Goal: Task Accomplishment & Management: Use online tool/utility

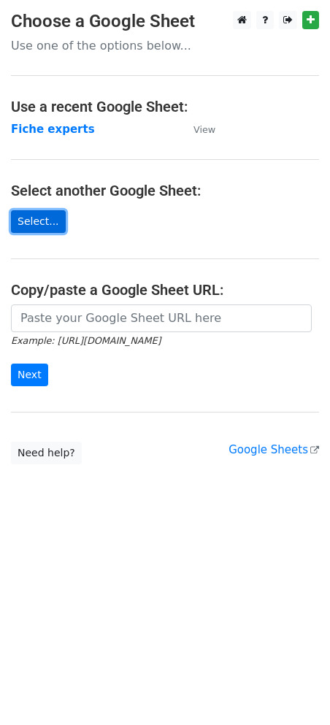
click at [28, 229] on link "Select..." at bounding box center [38, 221] width 55 height 23
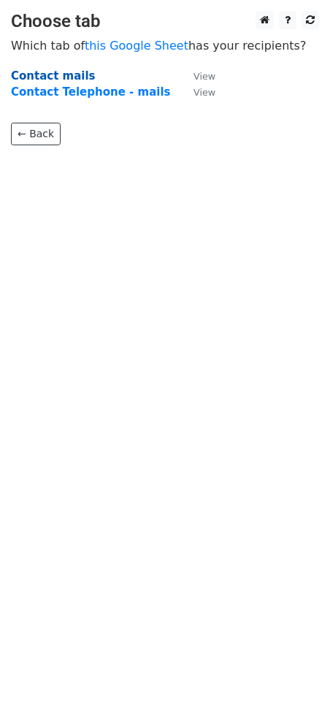
click at [71, 72] on strong "Contact mails" at bounding box center [53, 75] width 85 height 13
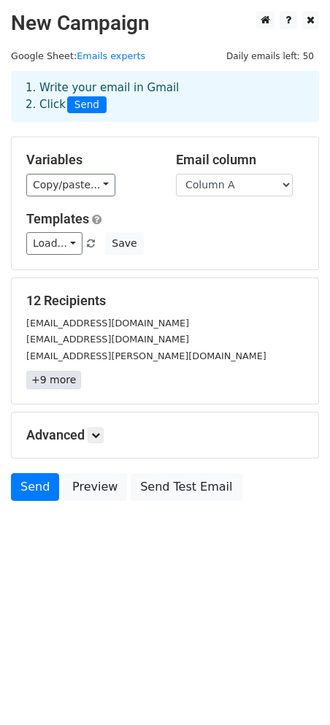
click at [58, 383] on link "+9 more" at bounding box center [53, 380] width 55 height 18
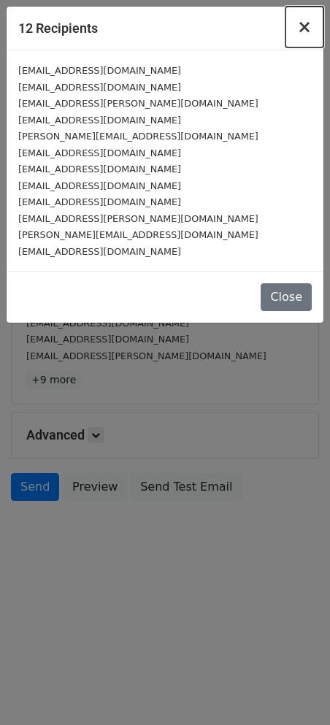
click at [302, 30] on span "×" at bounding box center [304, 27] width 15 height 20
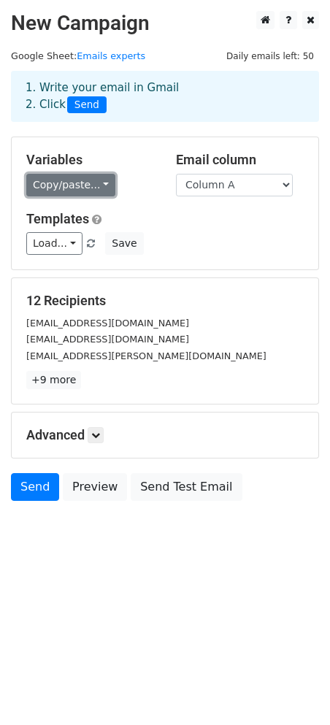
click at [103, 186] on link "Copy/paste..." at bounding box center [70, 185] width 89 height 23
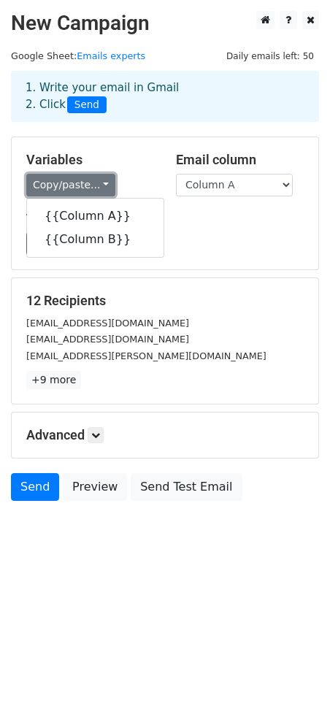
click at [103, 186] on link "Copy/paste..." at bounding box center [70, 185] width 89 height 23
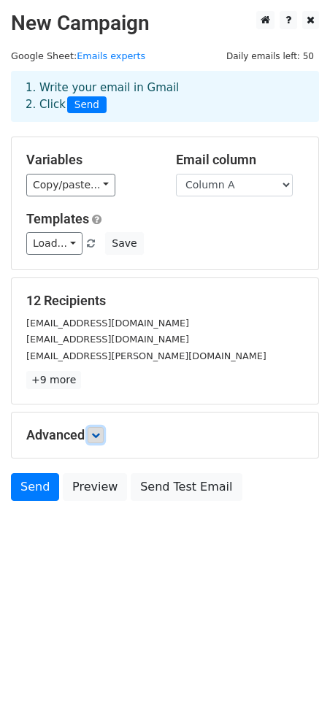
click at [100, 436] on icon at bounding box center [95, 435] width 9 height 9
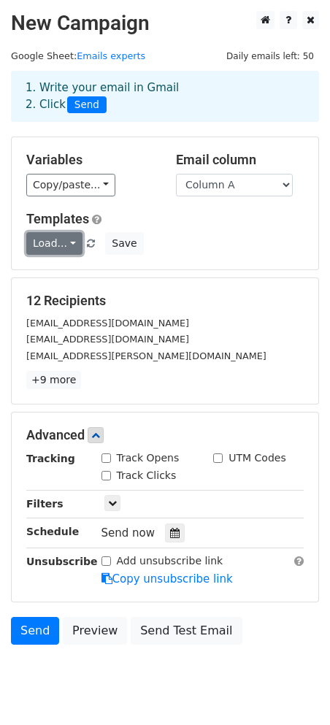
click at [67, 244] on link "Load..." at bounding box center [54, 243] width 56 height 23
click at [123, 58] on link "Emails experts" at bounding box center [111, 55] width 69 height 11
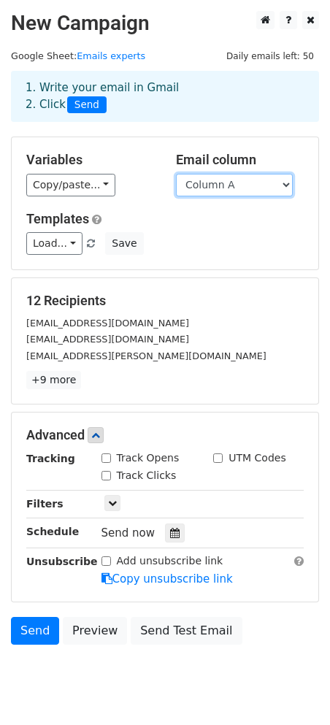
click at [241, 180] on select "Column A Column B" at bounding box center [234, 185] width 117 height 23
select select "Column B"
click at [176, 174] on select "Column A Column B" at bounding box center [234, 185] width 117 height 23
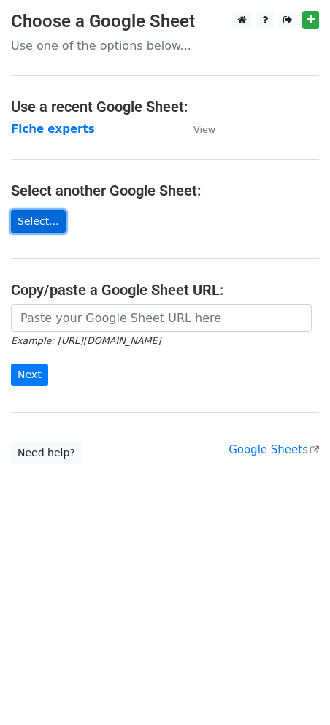
click at [50, 222] on link "Select..." at bounding box center [38, 221] width 55 height 23
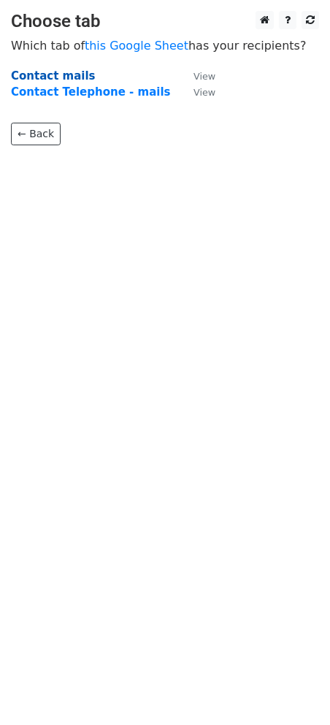
click at [59, 76] on strong "Contact mails" at bounding box center [53, 75] width 85 height 13
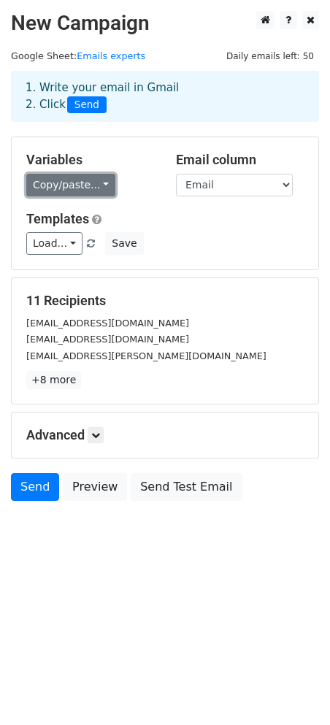
click at [101, 189] on link "Copy/paste..." at bounding box center [70, 185] width 89 height 23
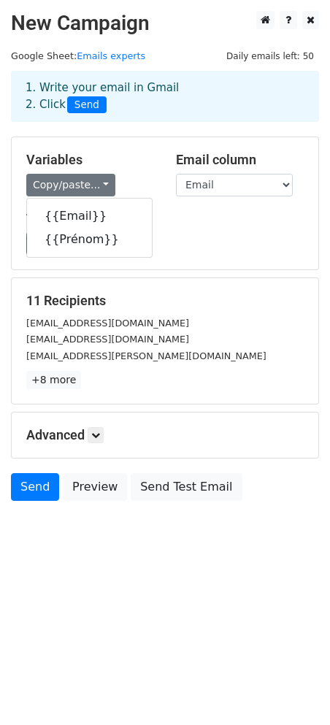
click at [163, 240] on div "Load... No templates saved Save" at bounding box center [164, 243] width 299 height 23
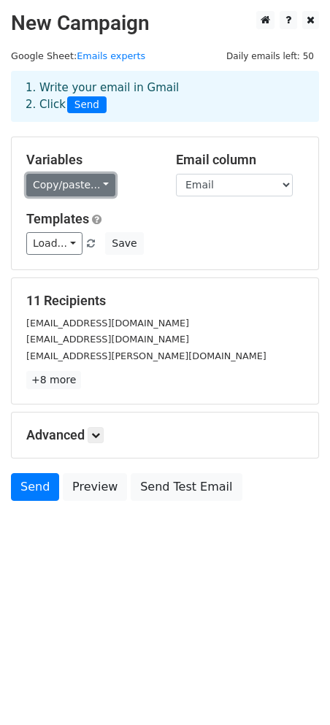
click at [101, 185] on link "Copy/paste..." at bounding box center [70, 185] width 89 height 23
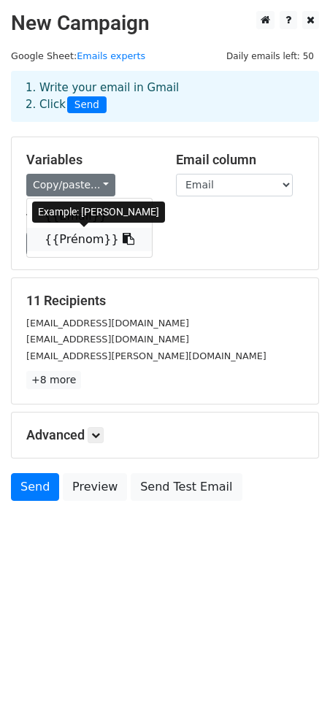
click at [96, 239] on link "{{Prénom}}" at bounding box center [89, 239] width 125 height 23
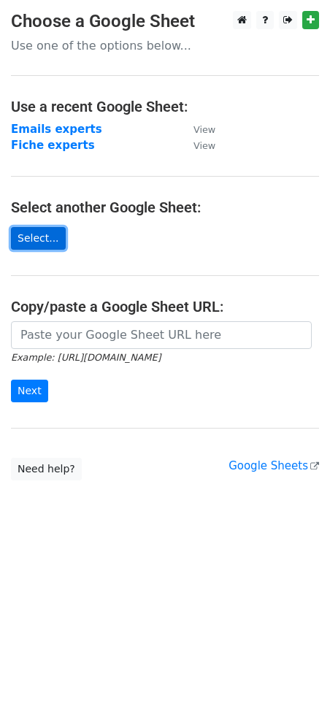
click at [59, 233] on link "Select..." at bounding box center [38, 238] width 55 height 23
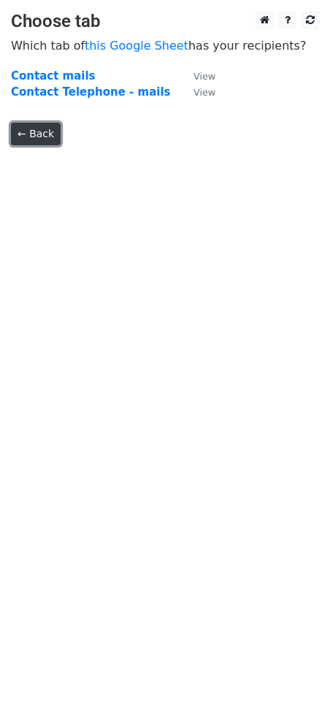
click at [36, 140] on link "← Back" at bounding box center [36, 134] width 50 height 23
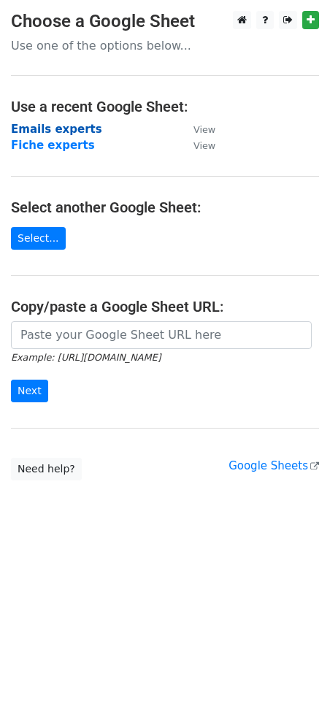
click at [61, 126] on strong "Emails experts" at bounding box center [56, 129] width 91 height 13
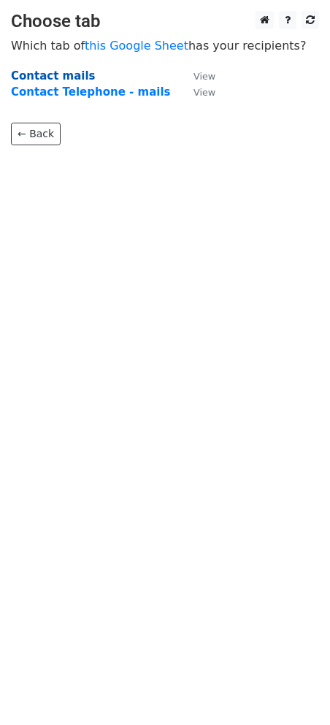
click at [61, 77] on strong "Contact mails" at bounding box center [53, 75] width 85 height 13
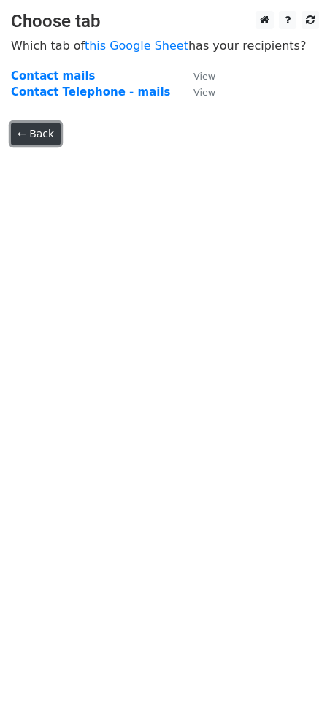
click at [56, 139] on link "← Back" at bounding box center [36, 134] width 50 height 23
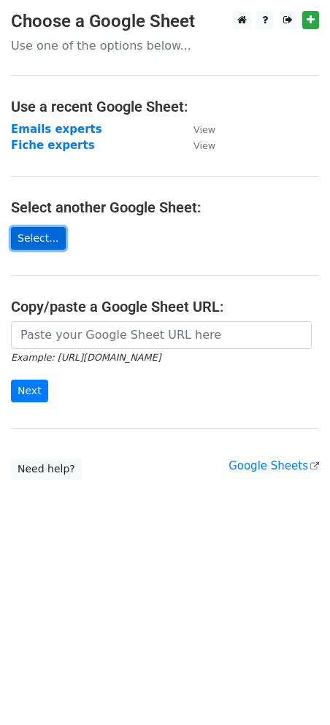
click at [40, 248] on link "Select..." at bounding box center [38, 238] width 55 height 23
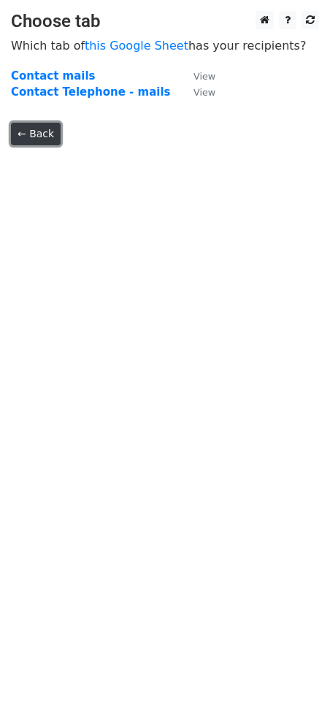
click at [52, 127] on link "← Back" at bounding box center [36, 134] width 50 height 23
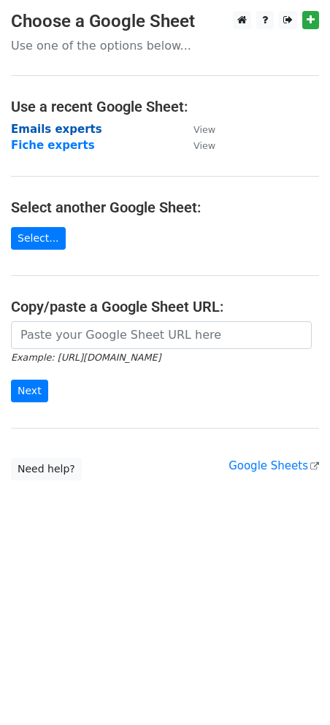
click at [74, 131] on strong "Emails experts" at bounding box center [56, 129] width 91 height 13
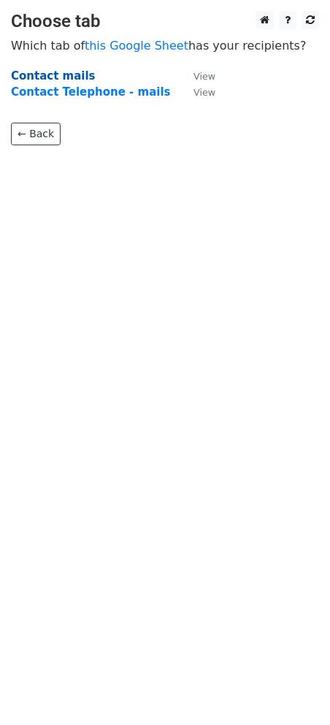
click at [70, 74] on strong "Contact mails" at bounding box center [53, 75] width 85 height 13
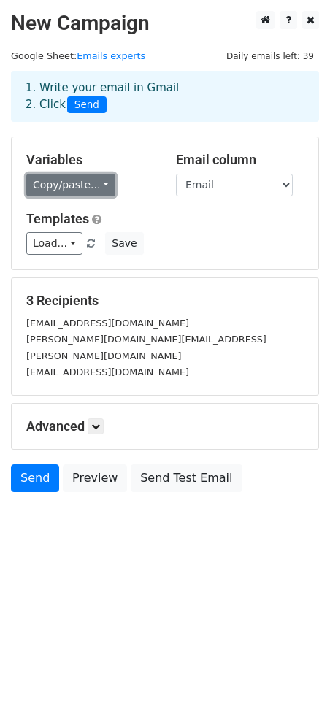
click at [84, 193] on link "Copy/paste..." at bounding box center [70, 185] width 89 height 23
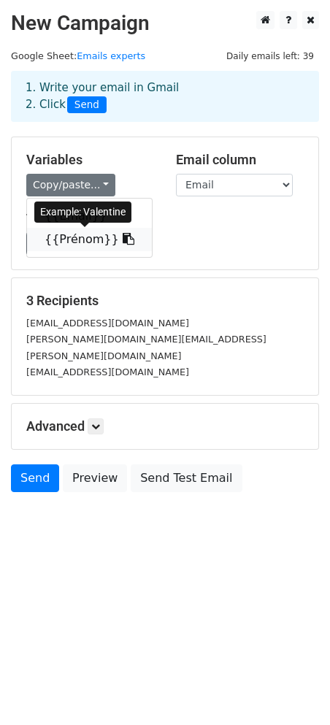
click at [88, 243] on link "{{Prénom}}" at bounding box center [89, 239] width 125 height 23
